Goal: Book appointment/travel/reservation

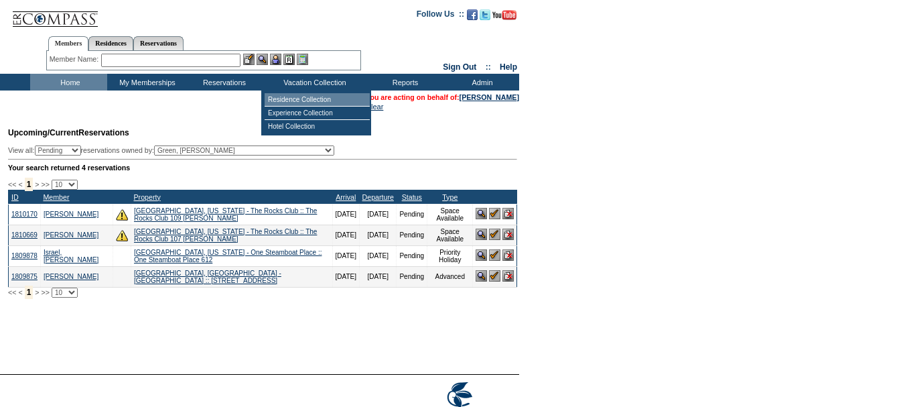
click at [314, 94] on td "Residence Collection" at bounding box center [317, 99] width 105 height 13
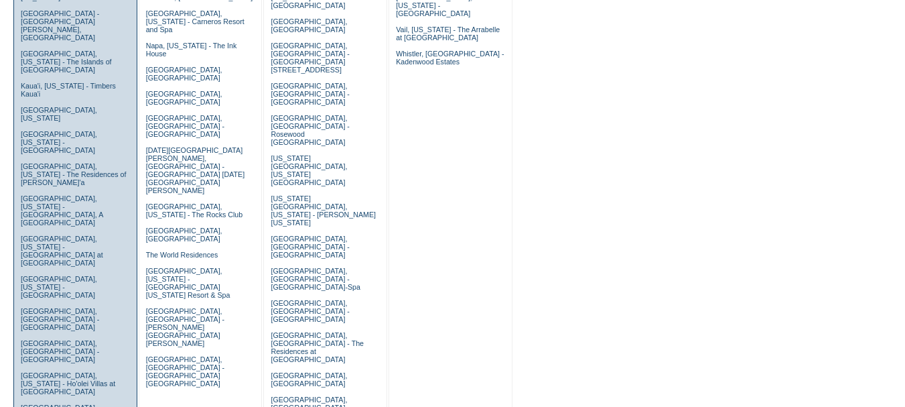
scroll to position [469, 0]
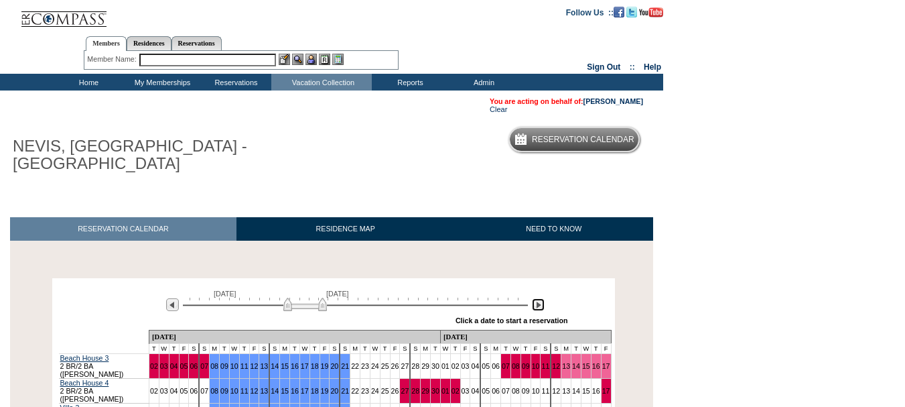
click at [541, 302] on img at bounding box center [538, 304] width 13 height 13
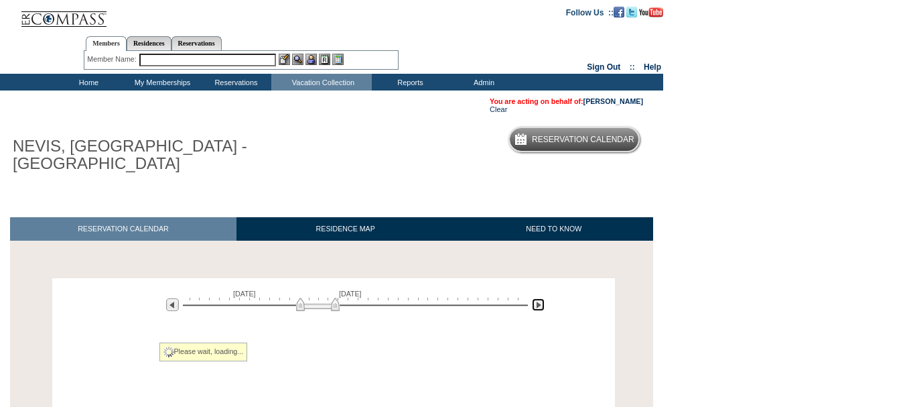
click at [541, 302] on img at bounding box center [538, 304] width 13 height 13
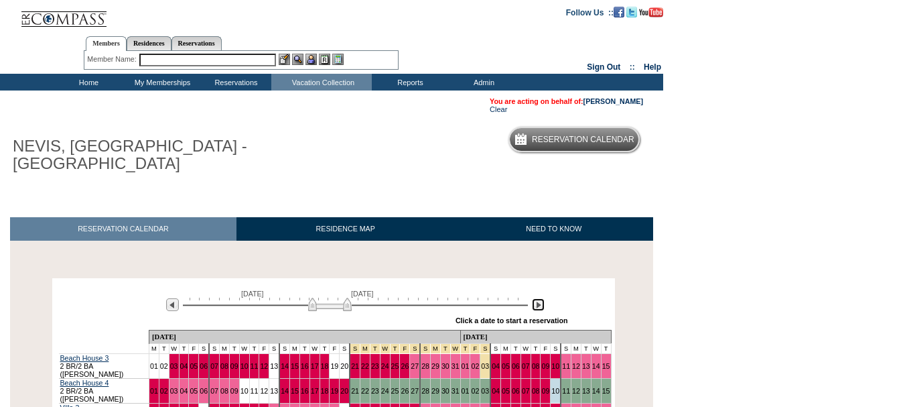
click at [541, 302] on img at bounding box center [538, 304] width 13 height 13
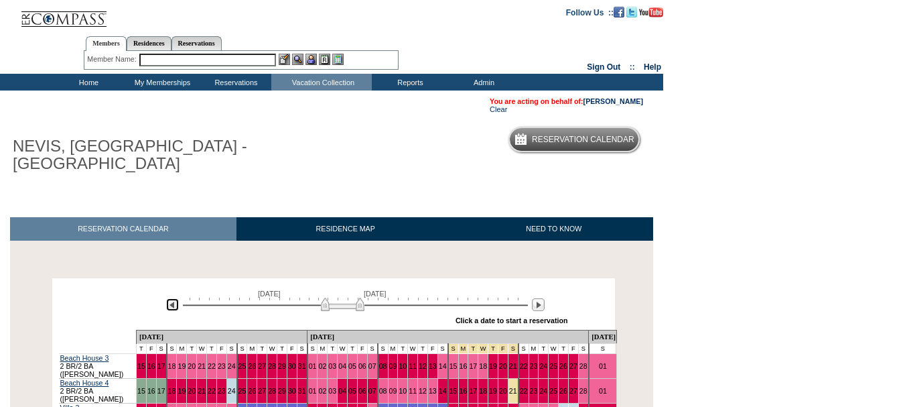
click at [167, 304] on img at bounding box center [172, 304] width 13 height 13
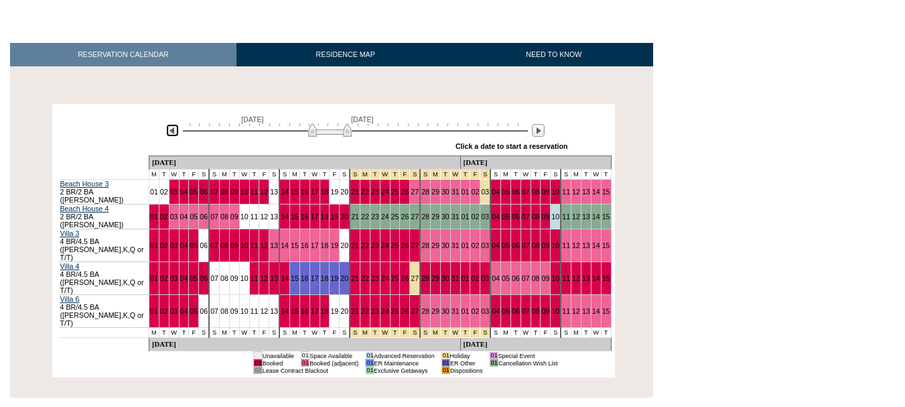
scroll to position [201, 0]
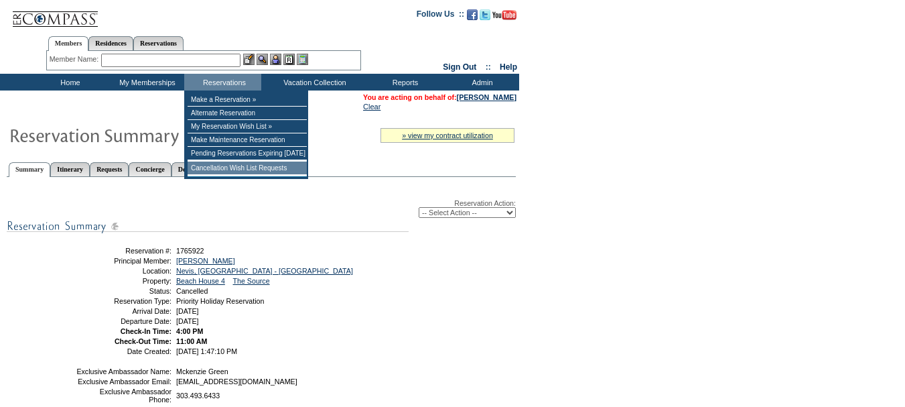
drag, startPoint x: 254, startPoint y: 167, endPoint x: 342, endPoint y: 190, distance: 90.7
click at [255, 167] on td "Cancellation Wish List Requests" at bounding box center [247, 167] width 119 height 13
